Goal: Task Accomplishment & Management: Use online tool/utility

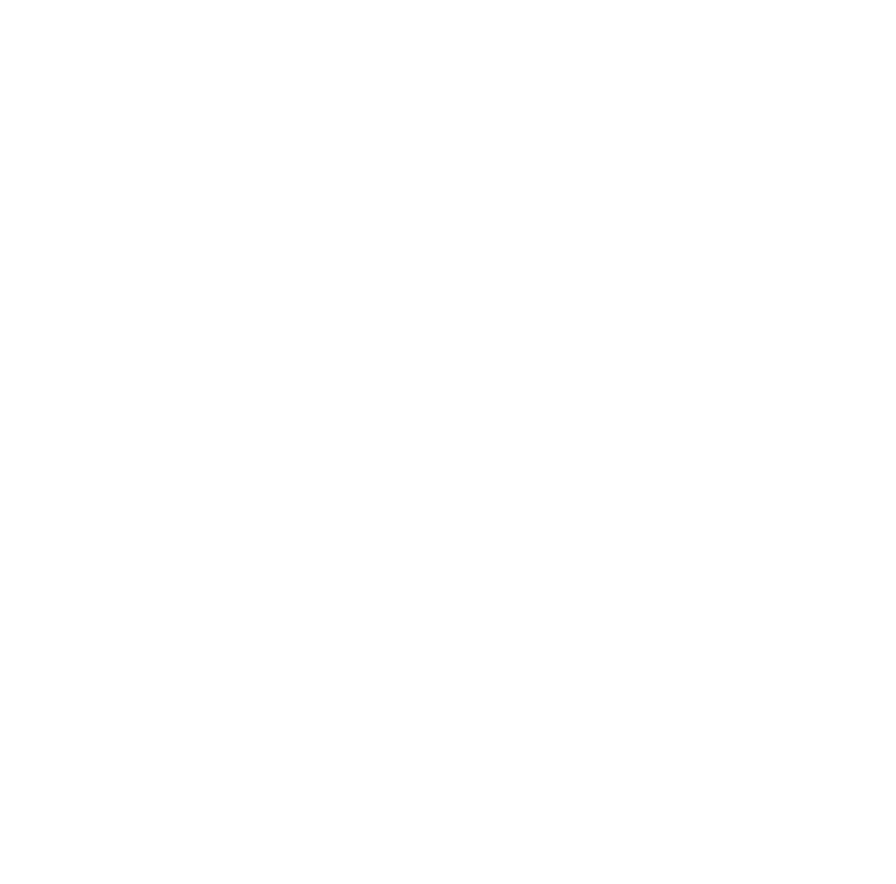
click at [298, 73] on div at bounding box center [448, 442] width 896 height 884
click at [504, 63] on div at bounding box center [448, 442] width 896 height 884
click at [346, 447] on div at bounding box center [448, 442] width 896 height 884
click at [138, 711] on div at bounding box center [448, 442] width 896 height 884
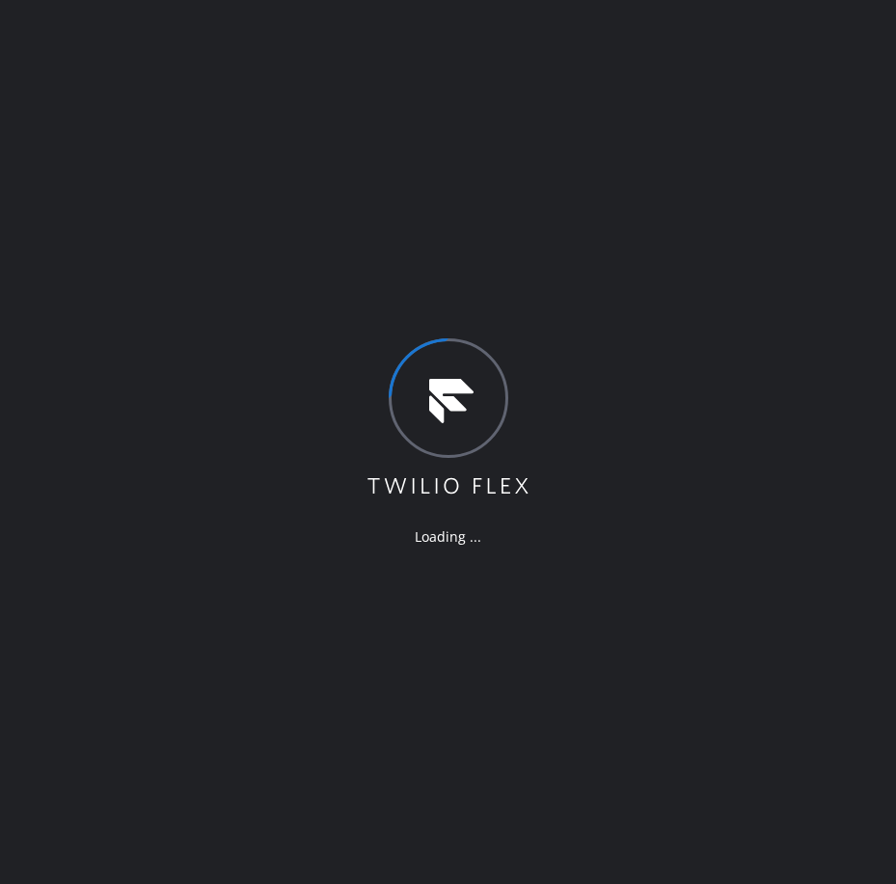
click at [500, 105] on div "Loading ..." at bounding box center [448, 442] width 896 height 884
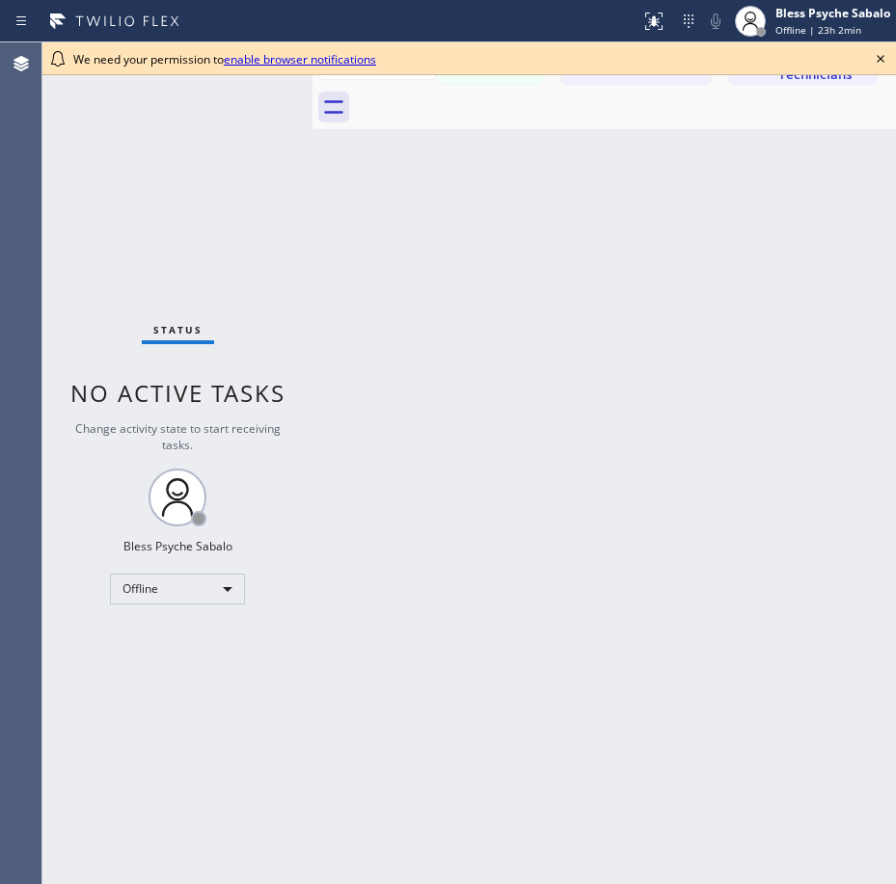
click at [351, 241] on div "Back to Dashboard Change Sender ID Customers Technicians EK [PERSON_NAME] [DATE…" at bounding box center [603, 463] width 583 height 842
drag, startPoint x: 551, startPoint y: 96, endPoint x: 633, endPoint y: 0, distance: 126.6
click at [553, 96] on div at bounding box center [625, 107] width 541 height 43
